Goal: Information Seeking & Learning: Compare options

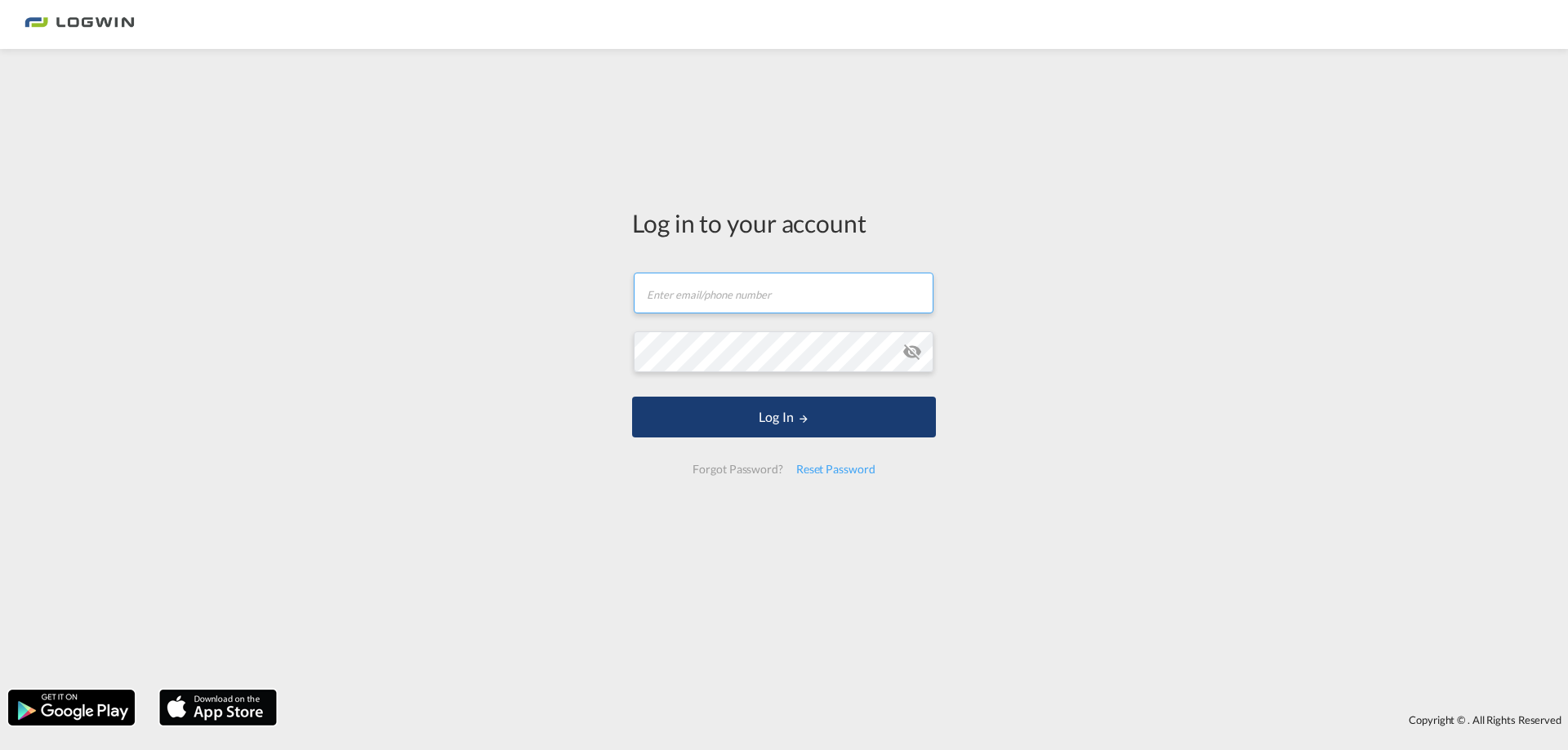
type input "[PERSON_NAME][EMAIL_ADDRESS][DOMAIN_NAME]"
click at [748, 420] on button "Log In" at bounding box center [784, 417] width 304 height 41
type input "[PERSON_NAME][EMAIL_ADDRESS][DOMAIN_NAME]"
click at [820, 424] on button "Log In" at bounding box center [784, 417] width 304 height 41
